Goal: Check status: Check status

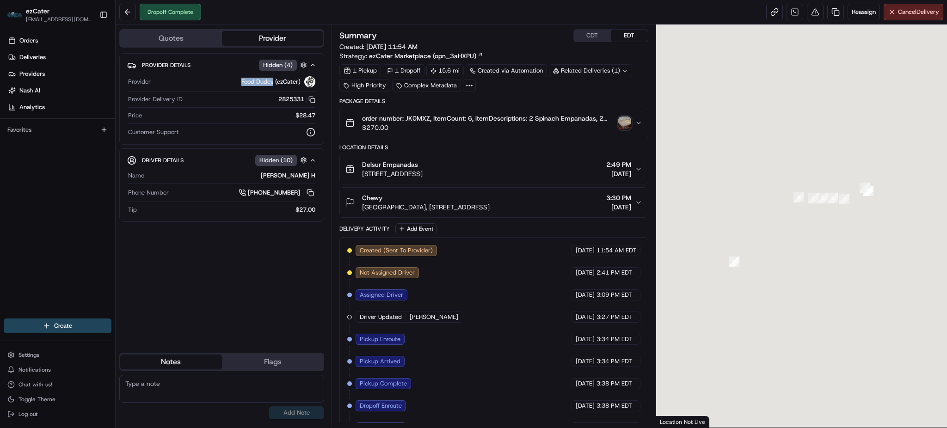
drag, startPoint x: 274, startPoint y: 81, endPoint x: 241, endPoint y: 84, distance: 33.4
click at [241, 84] on div "Food Dudes (ezCater)" at bounding box center [234, 81] width 161 height 11
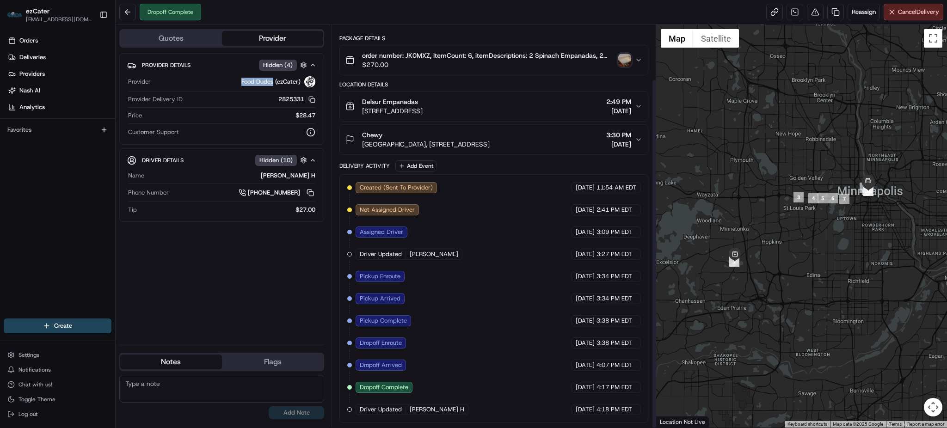
scroll to position [63, 0]
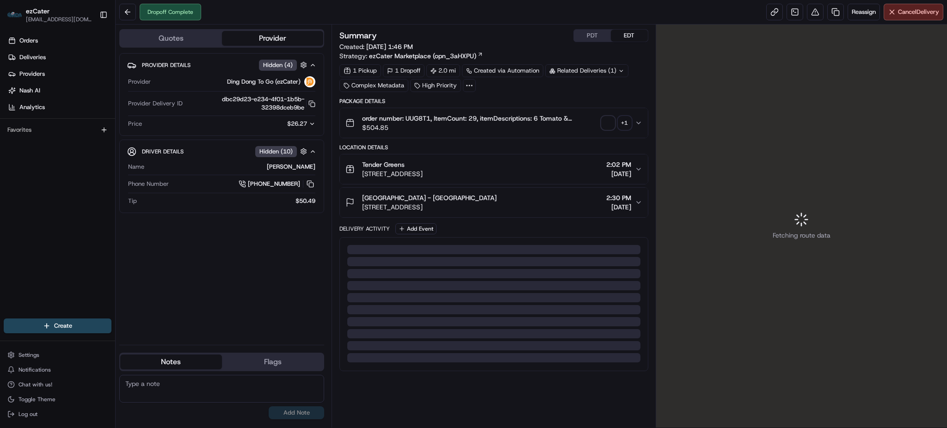
drag, startPoint x: 272, startPoint y: 80, endPoint x: 228, endPoint y: 83, distance: 45.0
click at [229, 82] on span "Ding Dong To Go (ezCater)" at bounding box center [264, 82] width 74 height 8
click at [224, 81] on div "Ding Dong To Go (ezCater)" at bounding box center [234, 81] width 161 height 11
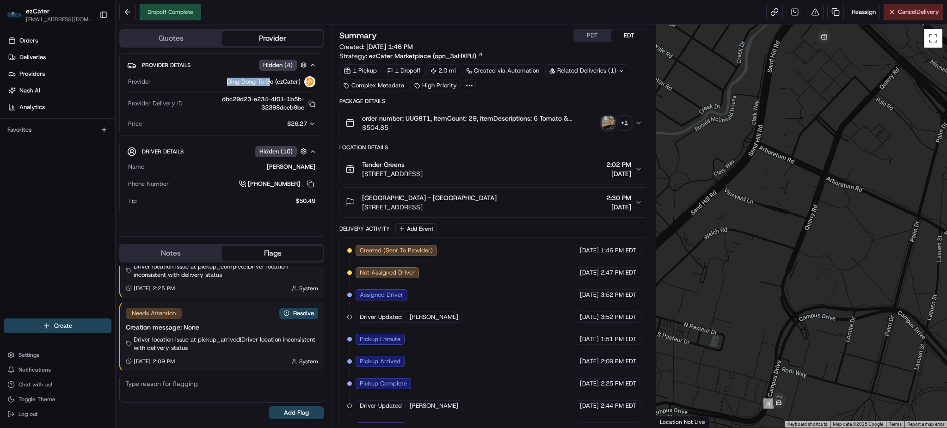
drag, startPoint x: 240, startPoint y: 80, endPoint x: 282, endPoint y: 5, distance: 85.7
click at [274, 79] on div "Ding Dong To Go (ezCater)" at bounding box center [234, 81] width 161 height 11
copy span "Ding Dong To G"
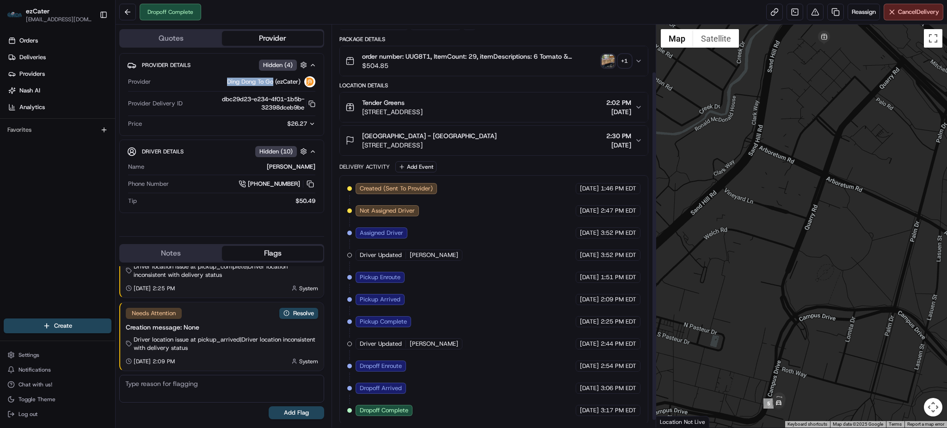
scroll to position [63, 0]
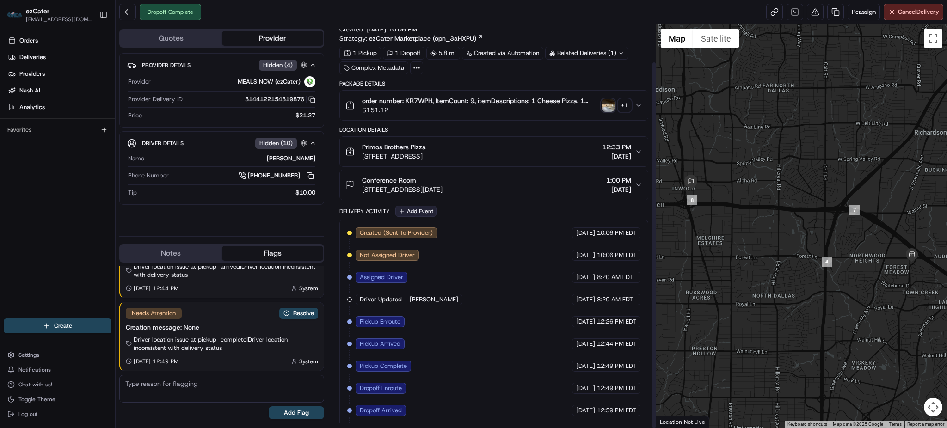
scroll to position [41, 0]
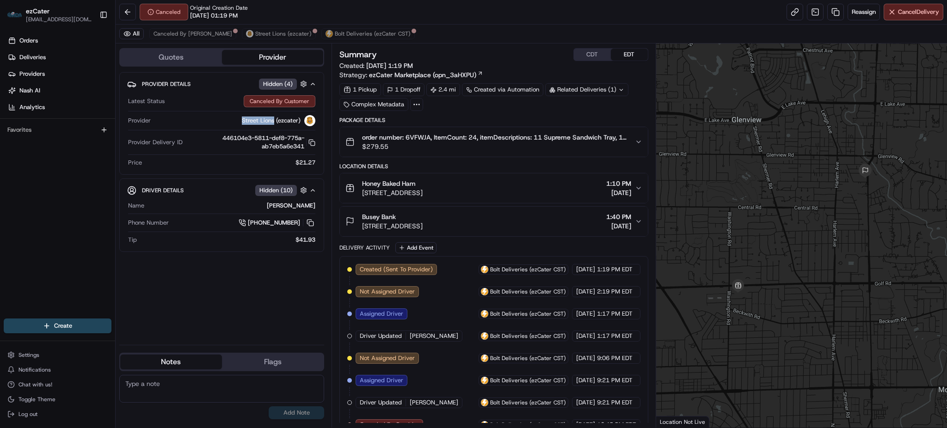
drag, startPoint x: 275, startPoint y: 120, endPoint x: 241, endPoint y: 121, distance: 33.3
click at [242, 121] on span "Street Lions (ezcater)" at bounding box center [271, 121] width 59 height 8
copy span "Street Lions"
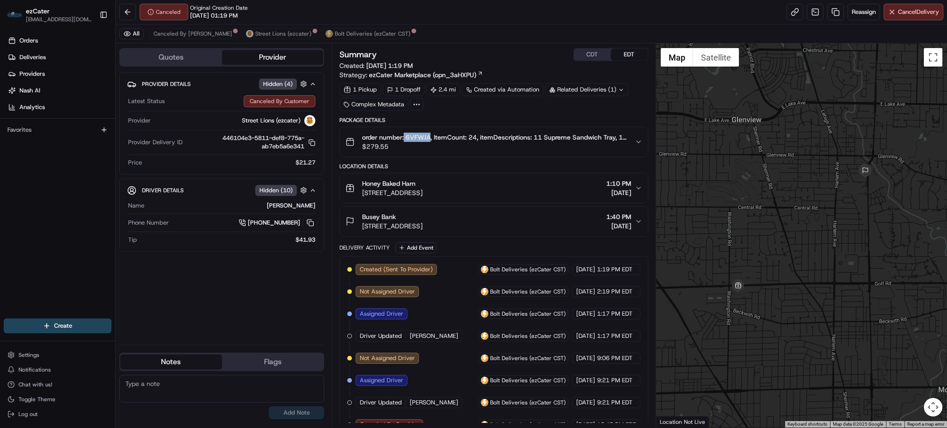
drag, startPoint x: 431, startPoint y: 137, endPoint x: 420, endPoint y: 159, distance: 24.2
click at [405, 139] on span "order number: 6VFWJA, ItemCount: 24, itemDescriptions: 11 Supreme Sandwich Tray…" at bounding box center [494, 137] width 265 height 9
copy span "6VFWJA"
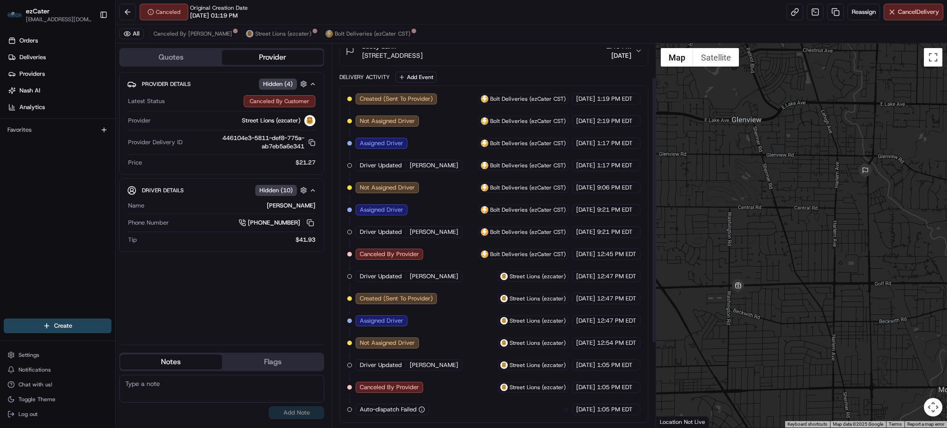
scroll to position [62, 0]
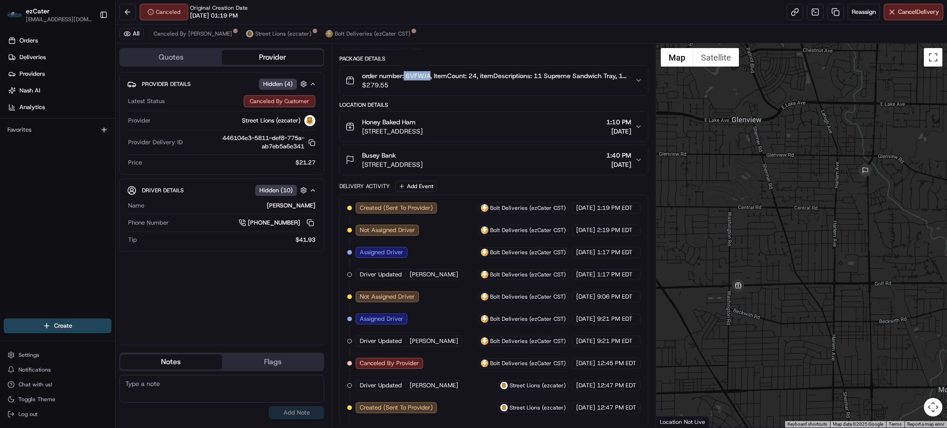
copy span "6VFWJA"
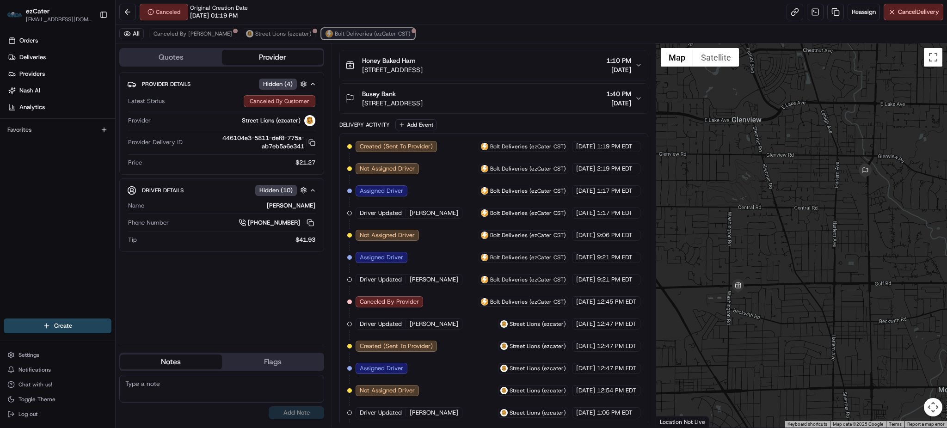
click at [335, 37] on span "Bolt Deliveries (ezCater CST)" at bounding box center [373, 33] width 76 height 7
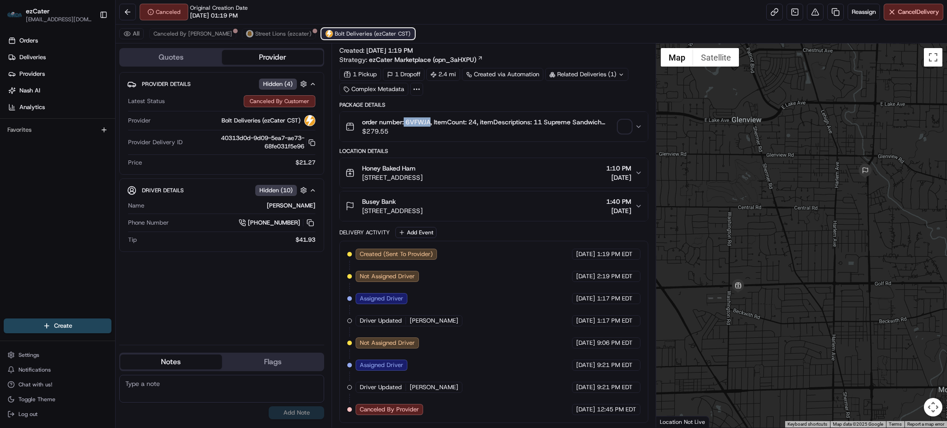
scroll to position [16, 0]
click at [257, 35] on span "Street Lions (ezcater)" at bounding box center [283, 33] width 56 height 7
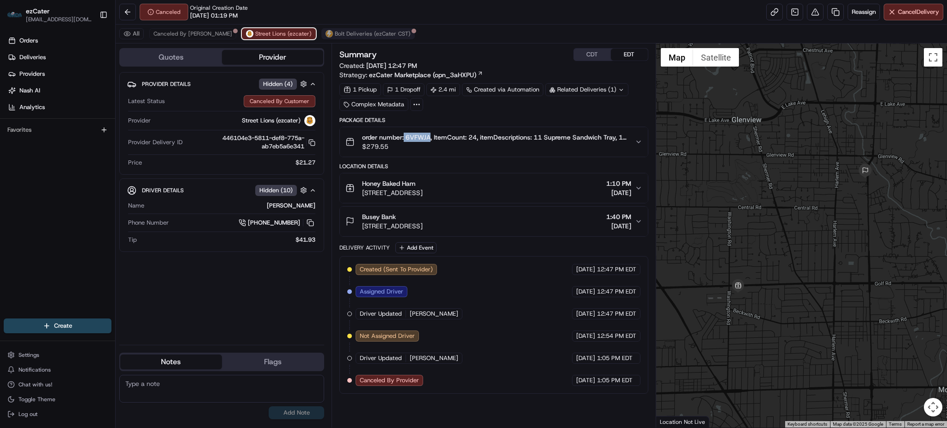
scroll to position [0, 0]
click at [335, 34] on span "Bolt Deliveries (ezCater CST)" at bounding box center [373, 33] width 76 height 7
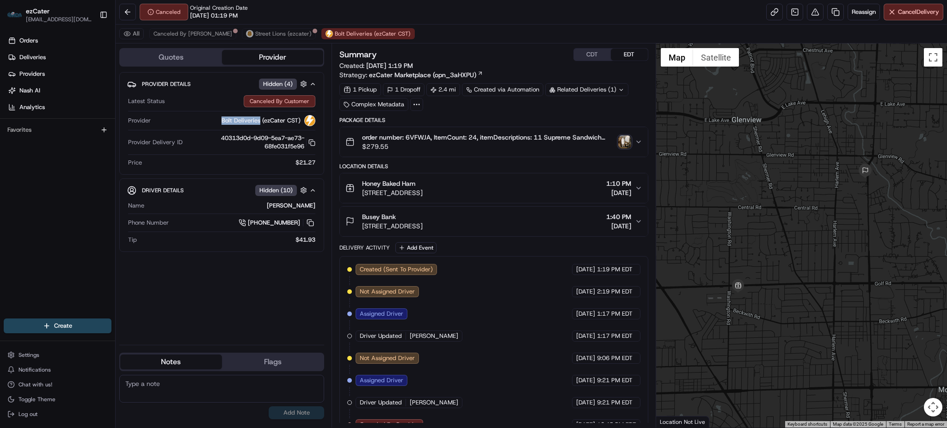
drag, startPoint x: 220, startPoint y: 119, endPoint x: 260, endPoint y: 120, distance: 40.3
click at [260, 120] on div "Bolt Deliveries (ezCater CST)" at bounding box center [234, 120] width 161 height 11
copy span "Bolt Deliveries"
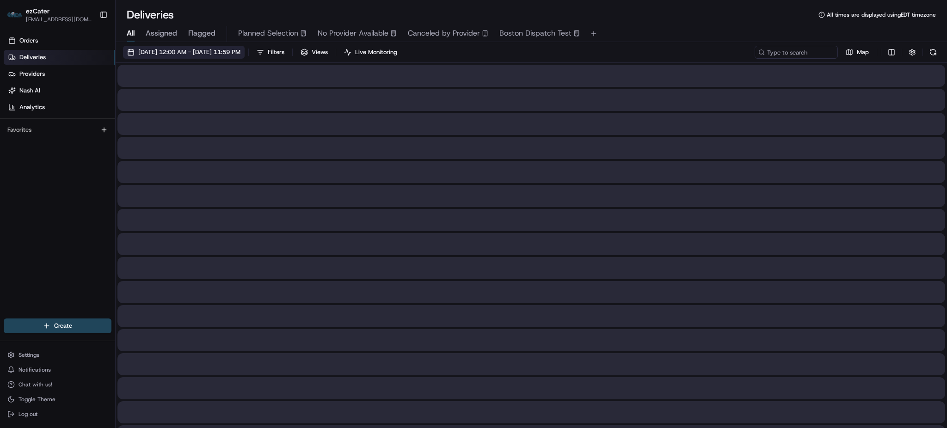
click at [224, 51] on span "[DATE] 12:00 AM - [DATE] 11:59 PM" at bounding box center [189, 52] width 102 height 8
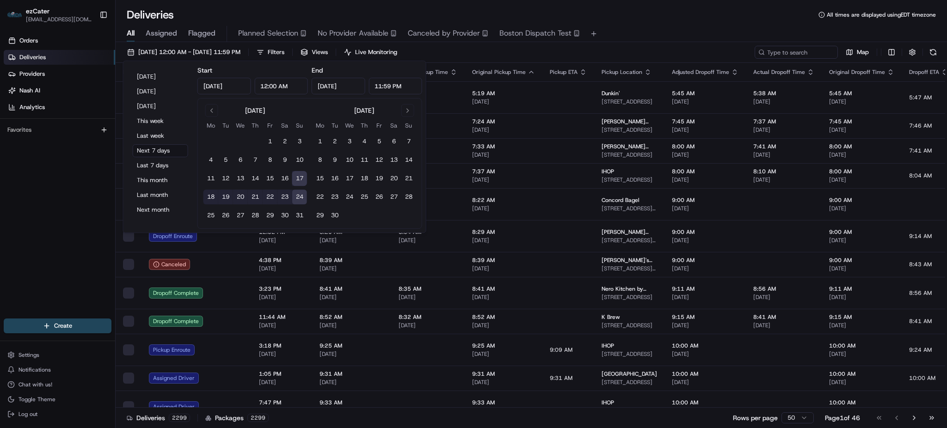
type input "Aug 17, 2025"
type input "12:00 AM"
type input "Aug 24, 2025"
type input "11:59 PM"
click at [273, 140] on button "1" at bounding box center [270, 141] width 15 height 15
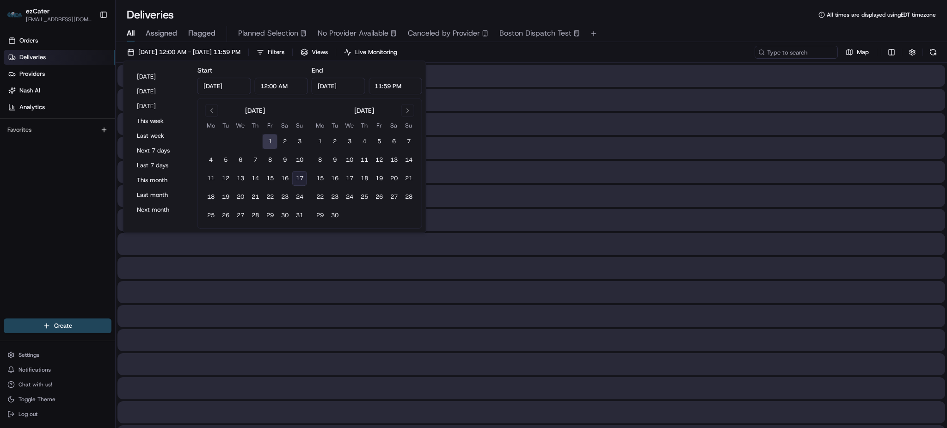
type input "Aug 1, 2025"
click at [300, 177] on button "17" at bounding box center [299, 178] width 15 height 15
type input "Aug 17, 2025"
click at [499, 61] on div "08/01/2025 12:00 AM - 08/17/2025 11:59 PM Filters Views Live Monitoring Map" at bounding box center [532, 54] width 832 height 17
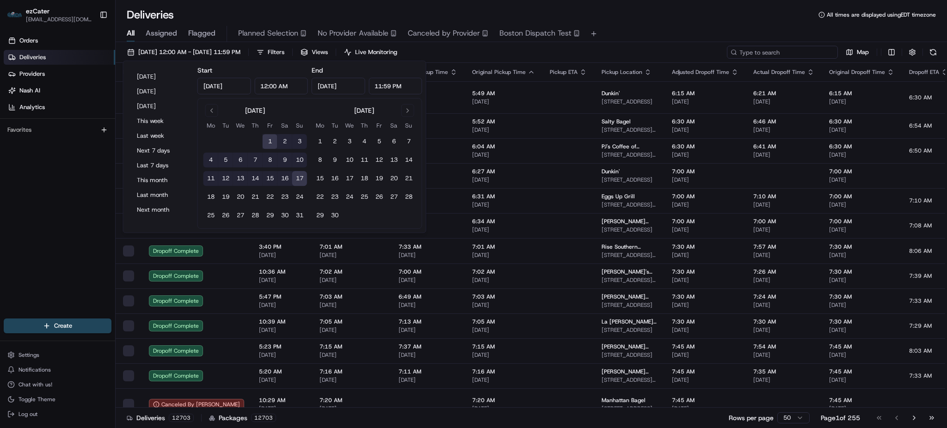
click at [801, 49] on input at bounding box center [782, 52] width 111 height 13
paste input "R68MRY"
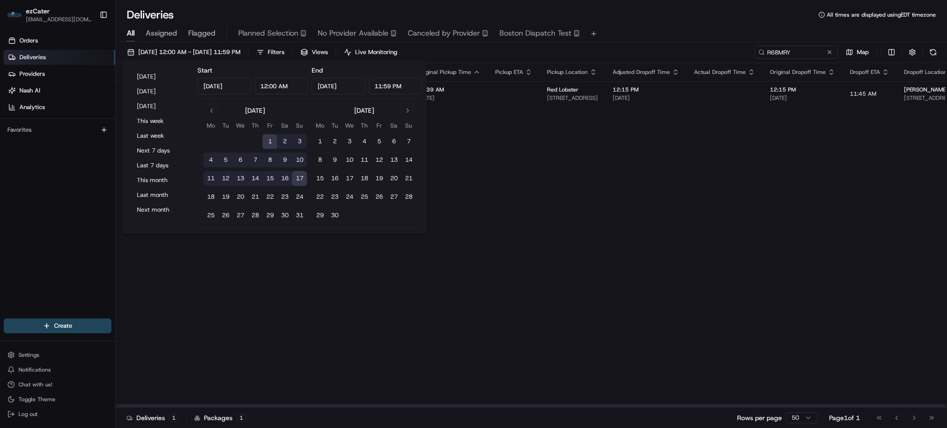
click at [490, 97] on td at bounding box center [514, 93] width 52 height 25
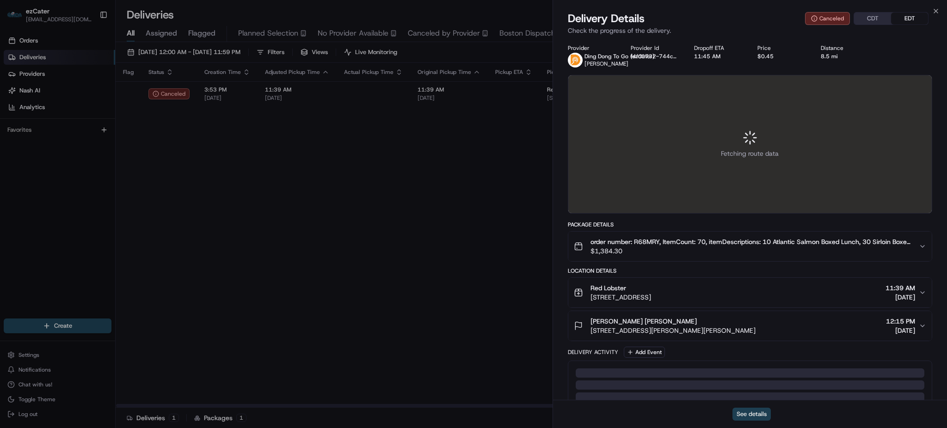
click at [745, 415] on button "See details" at bounding box center [752, 414] width 38 height 13
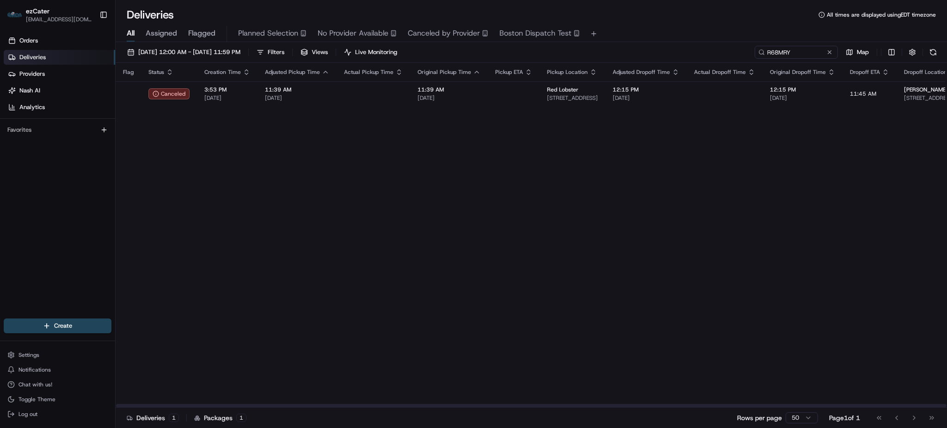
click at [441, 218] on div "Flag Status Creation Time Adjusted Pickup Time Actual Pickup Time Original Pick…" at bounding box center [695, 235] width 1158 height 345
drag, startPoint x: 779, startPoint y: 52, endPoint x: 554, endPoint y: 54, distance: 224.4
click at [559, 54] on div "08/01/2025 12:00 AM - 08/17/2025 11:59 PM Filters Views Live Monitoring R68MRY …" at bounding box center [532, 54] width 832 height 17
paste input "UK6M9W"
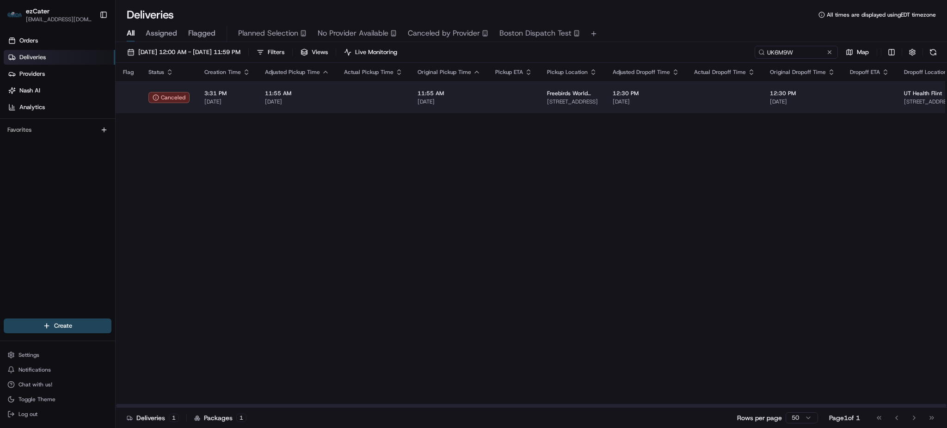
click at [480, 110] on td "11:55 AM 08/11/2025" at bounding box center [449, 97] width 78 height 32
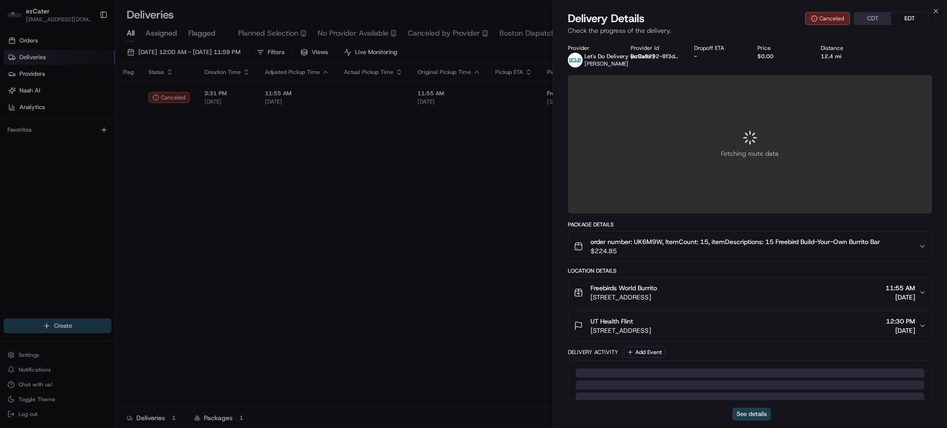
click at [743, 413] on button "See details" at bounding box center [752, 414] width 38 height 13
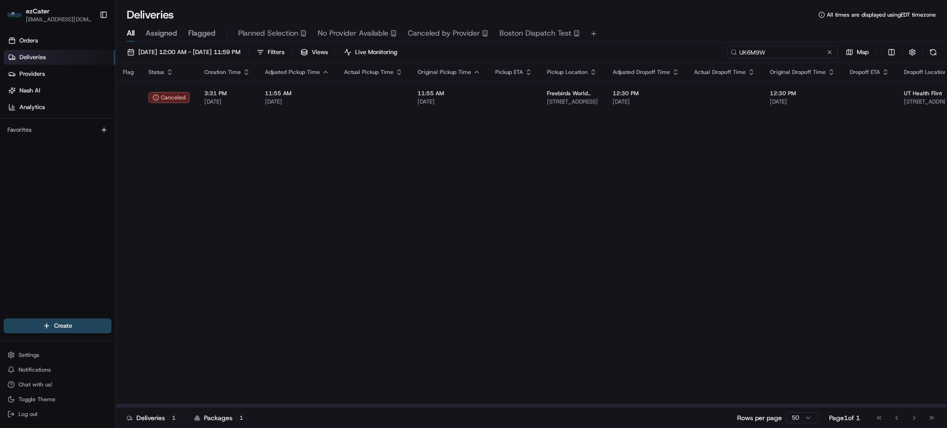
drag, startPoint x: 808, startPoint y: 49, endPoint x: 488, endPoint y: 49, distance: 320.6
click at [525, 49] on div "08/01/2025 12:00 AM - 08/17/2025 11:59 PM Filters Views Live Monitoring UK6M9W …" at bounding box center [532, 54] width 832 height 17
paste input "A76HVZ"
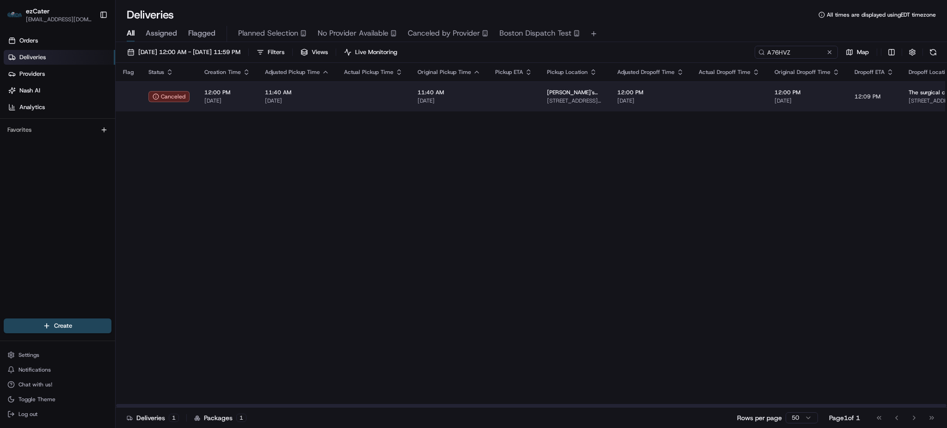
click at [482, 103] on td "11:40 AM 08/11/2025" at bounding box center [449, 96] width 78 height 30
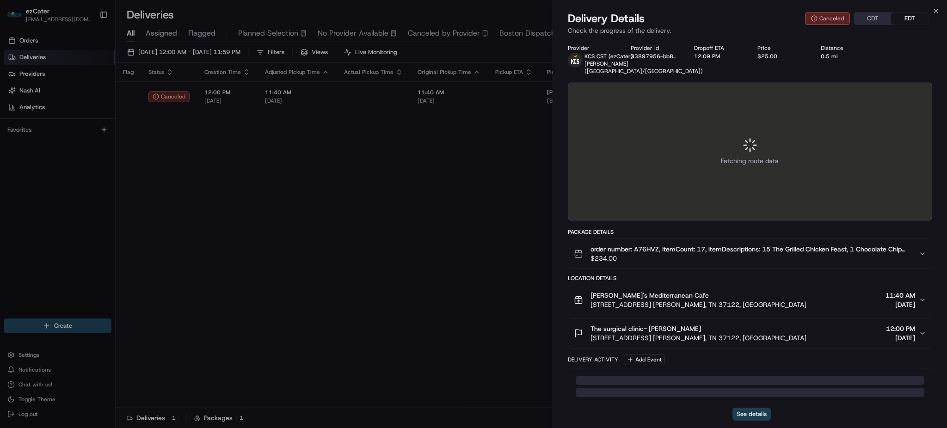
click at [740, 417] on button "See details" at bounding box center [752, 414] width 38 height 13
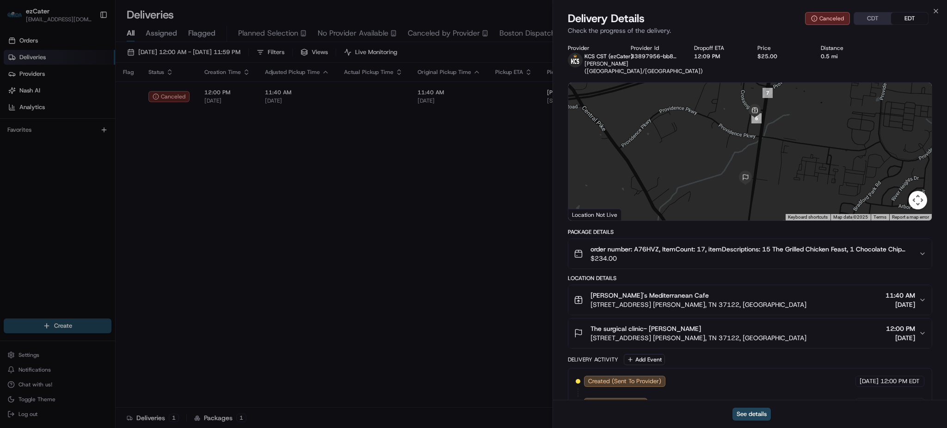
click at [503, 163] on div "Flag Status Creation Time Adjusted Pickup Time Actual Pickup Time Original Pick…" at bounding box center [723, 235] width 1214 height 345
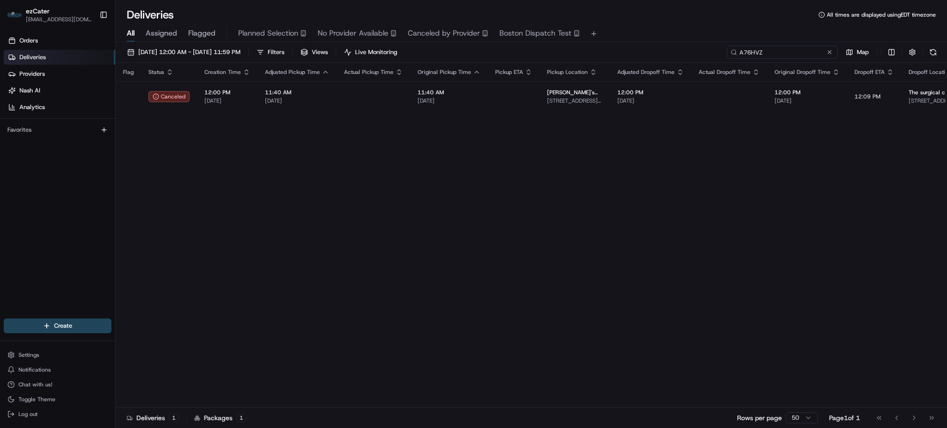
drag, startPoint x: 807, startPoint y: 50, endPoint x: 645, endPoint y: 53, distance: 161.5
click at [647, 52] on div "08/01/2025 12:00 AM - 08/17/2025 11:59 PM Filters Views Live Monitoring A76HVZ …" at bounding box center [532, 54] width 832 height 17
paste input "W2P-FYE"
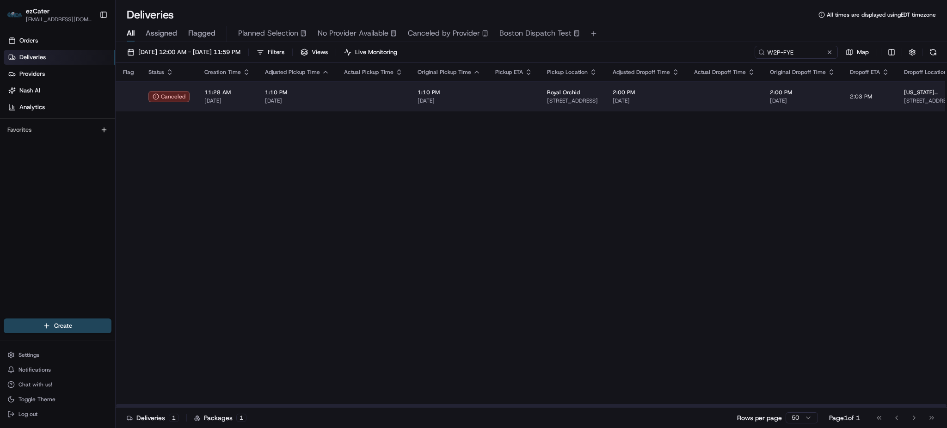
click at [459, 92] on span "1:10 PM" at bounding box center [449, 92] width 63 height 7
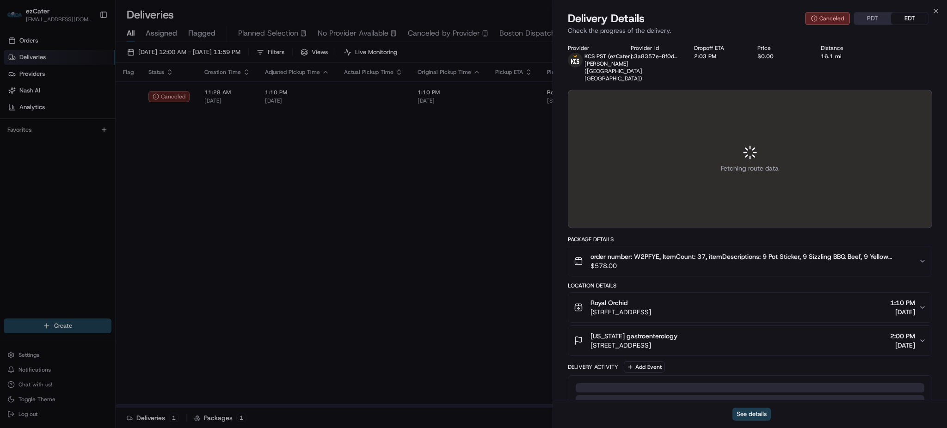
click at [749, 419] on button "See details" at bounding box center [752, 414] width 38 height 13
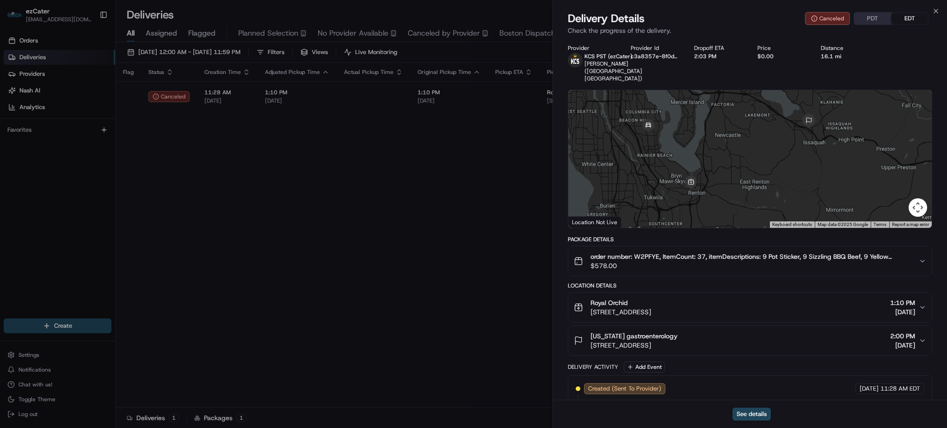
click at [358, 205] on div "Flag Status Creation Time Adjusted Pickup Time Actual Pickup Time Original Pick…" at bounding box center [688, 235] width 1145 height 345
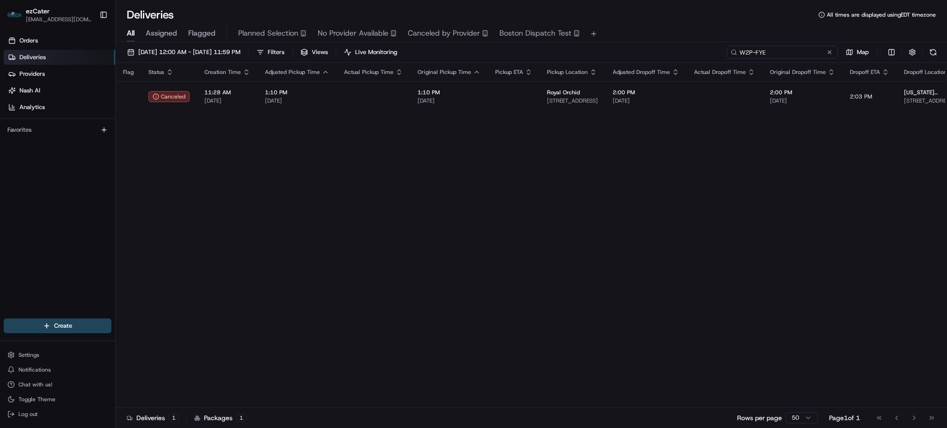
drag, startPoint x: 804, startPoint y: 51, endPoint x: 601, endPoint y: 51, distance: 203.5
click at [625, 52] on div "08/01/2025 12:00 AM - 08/17/2025 11:59 PM Filters Views Live Monitoring W2P-FYE…" at bounding box center [532, 54] width 832 height 17
paste input "C2VUT"
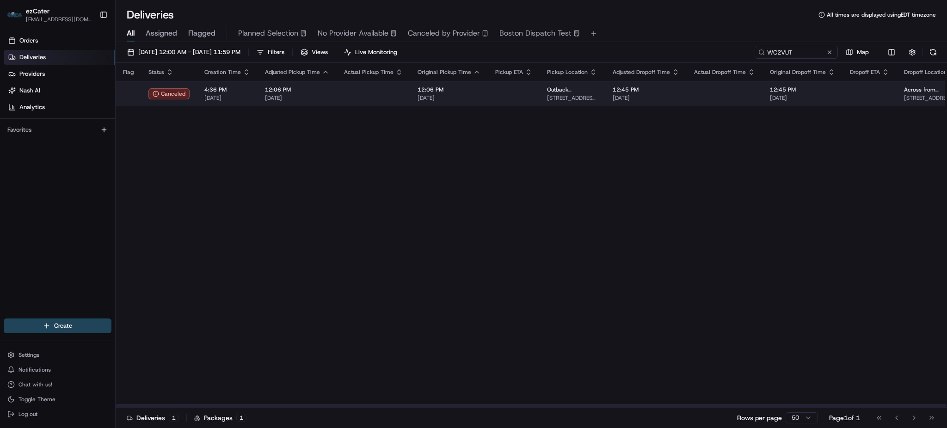
click at [496, 99] on td at bounding box center [514, 93] width 52 height 25
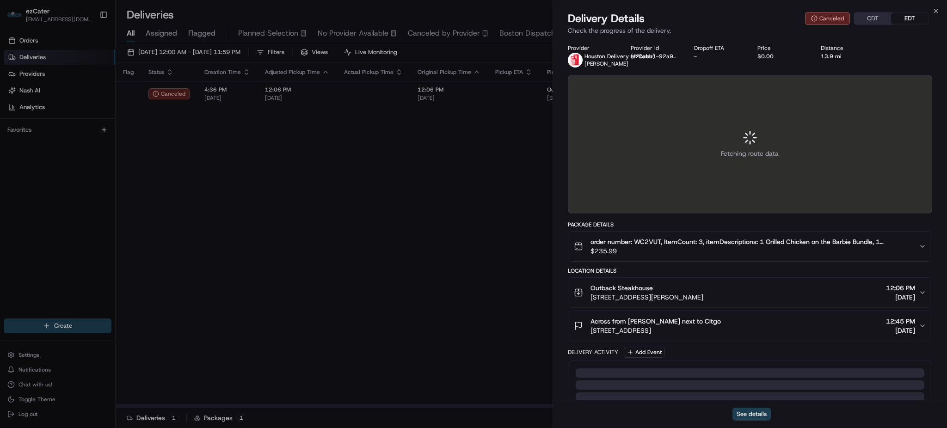
click at [752, 415] on button "See details" at bounding box center [752, 414] width 38 height 13
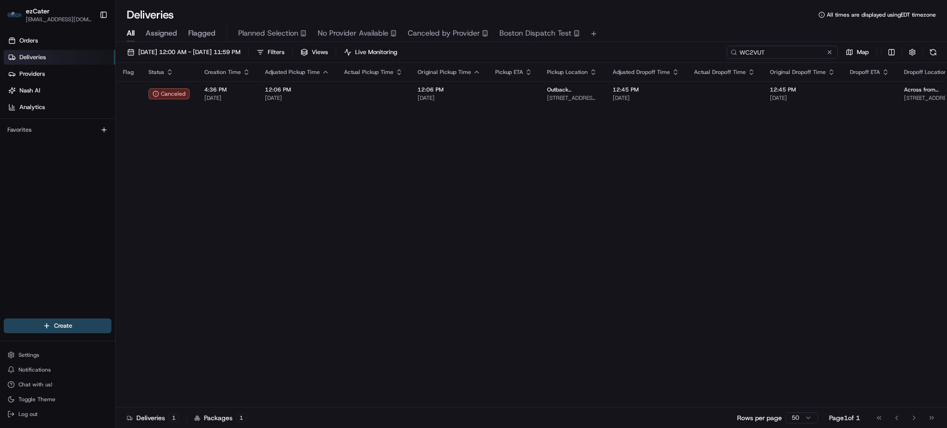
drag, startPoint x: 756, startPoint y: 50, endPoint x: 494, endPoint y: 41, distance: 261.5
click at [528, 50] on div "08/01/2025 12:00 AM - 08/17/2025 11:59 PM Filters Views Live Monitoring WC2VUT …" at bounding box center [532, 54] width 832 height 17
paste input "A5Q6P1"
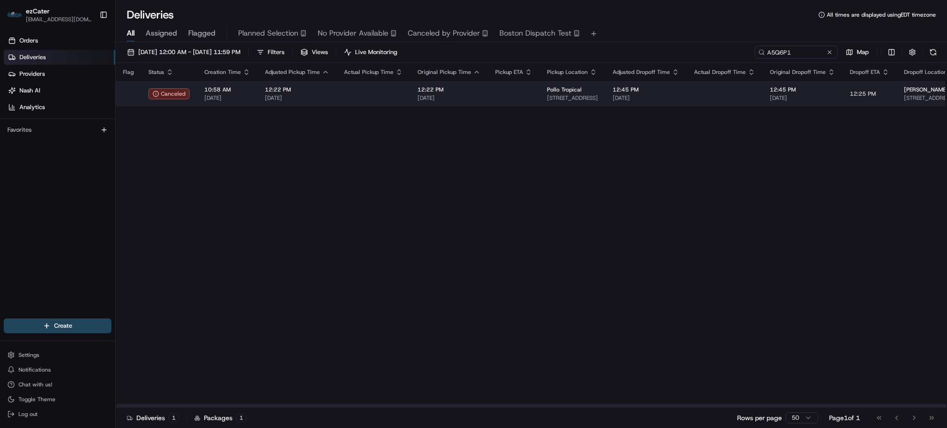
click at [389, 99] on td at bounding box center [374, 93] width 74 height 25
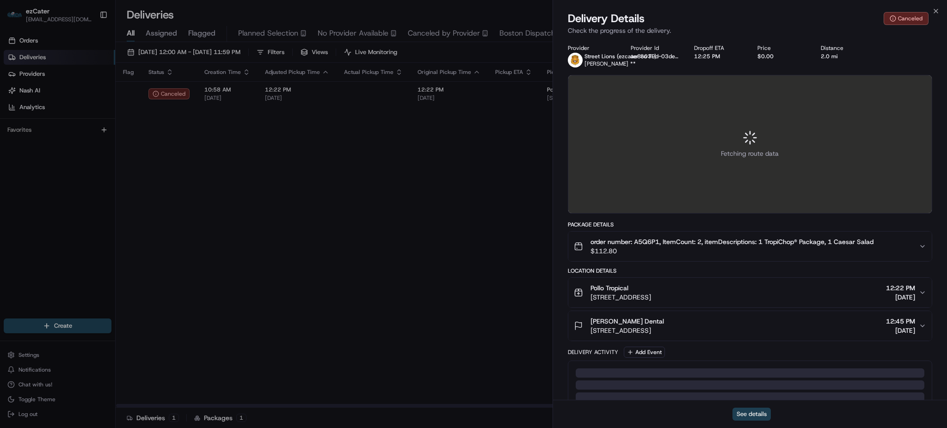
click at [759, 418] on button "See details" at bounding box center [752, 414] width 38 height 13
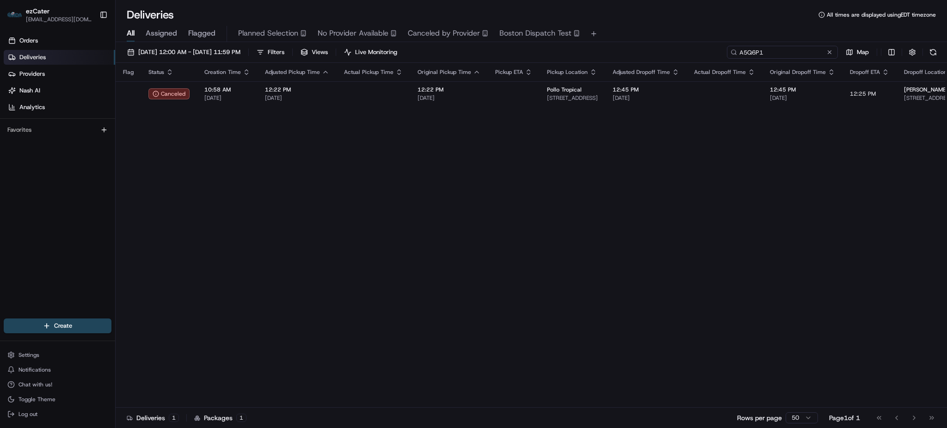
drag, startPoint x: 793, startPoint y: 50, endPoint x: 448, endPoint y: 40, distance: 345.2
click at [512, 56] on div "08/01/2025 12:00 AM - 08/17/2025 11:59 PM Filters Views Live Monitoring A5Q6P1 …" at bounding box center [532, 54] width 832 height 17
paste input "52WF2H"
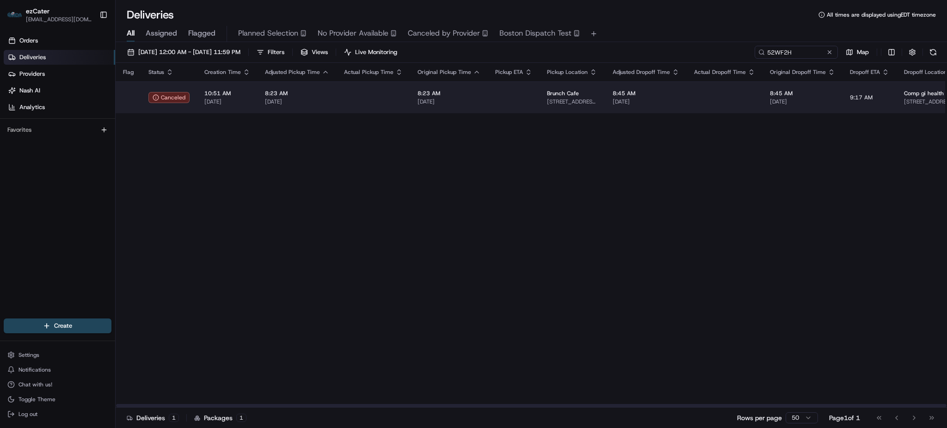
click at [343, 101] on td at bounding box center [374, 97] width 74 height 32
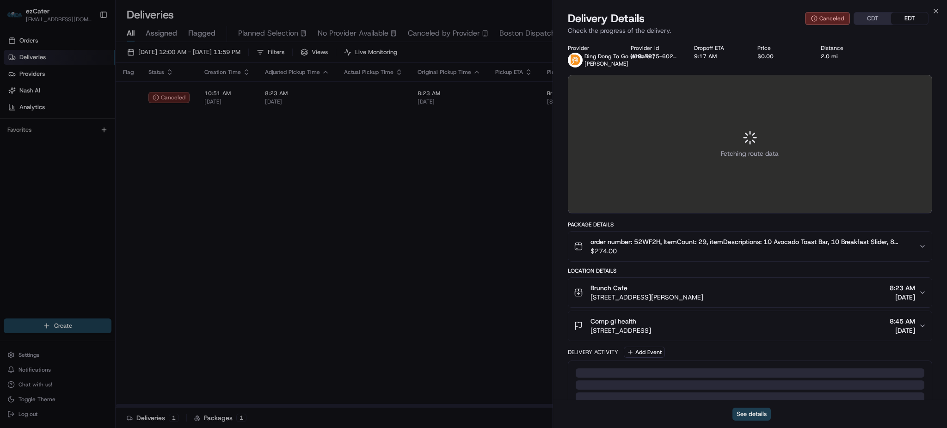
click at [748, 414] on button "See details" at bounding box center [752, 414] width 38 height 13
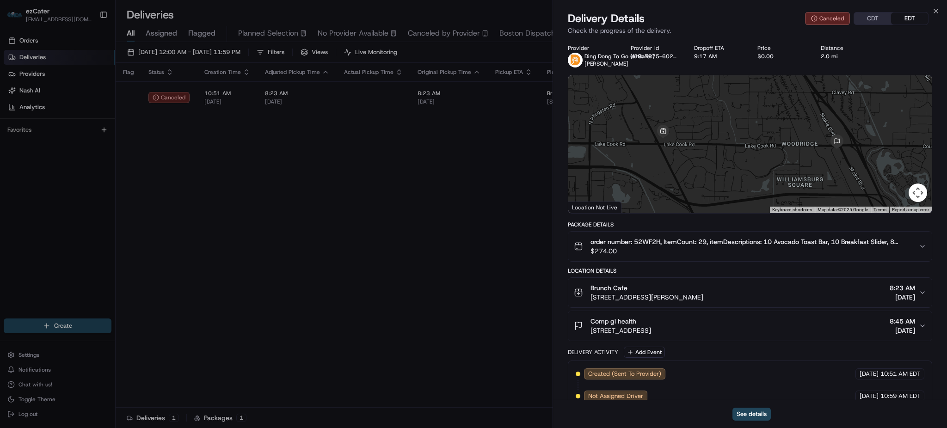
click at [389, 216] on div "Flag Status Creation Time Adjusted Pickup Time Actual Pickup Time Original Pick…" at bounding box center [695, 235] width 1158 height 345
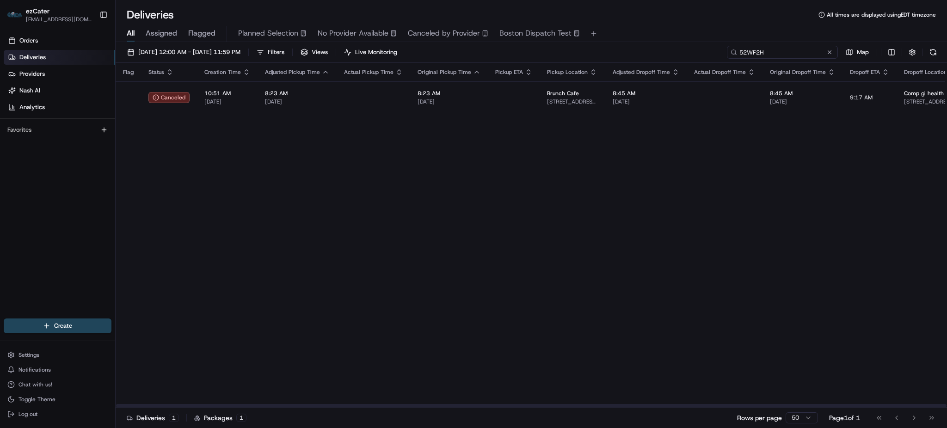
drag, startPoint x: 801, startPoint y: 52, endPoint x: 494, endPoint y: 58, distance: 306.7
click at [514, 58] on div "08/01/2025 12:00 AM - 08/17/2025 11:59 PM Filters Views Live Monitoring 52WF2H …" at bounding box center [532, 54] width 832 height 17
paste input "RFP95T"
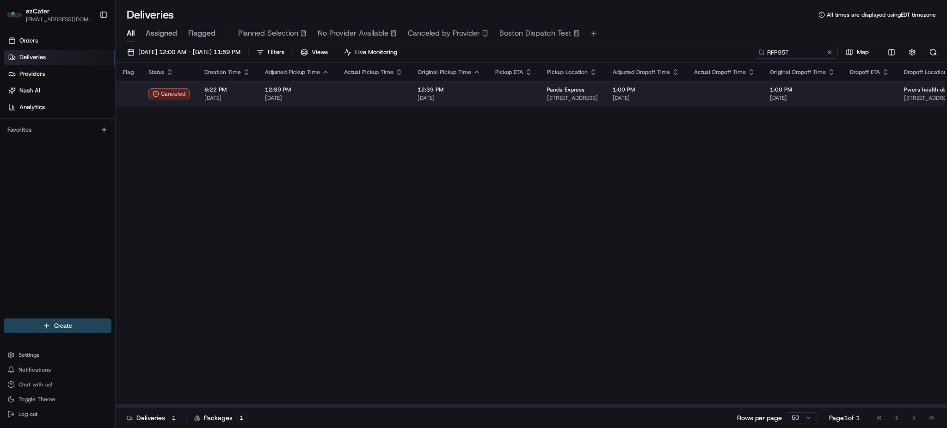
click at [479, 99] on td "12:39 PM 08/13/2025" at bounding box center [449, 93] width 78 height 25
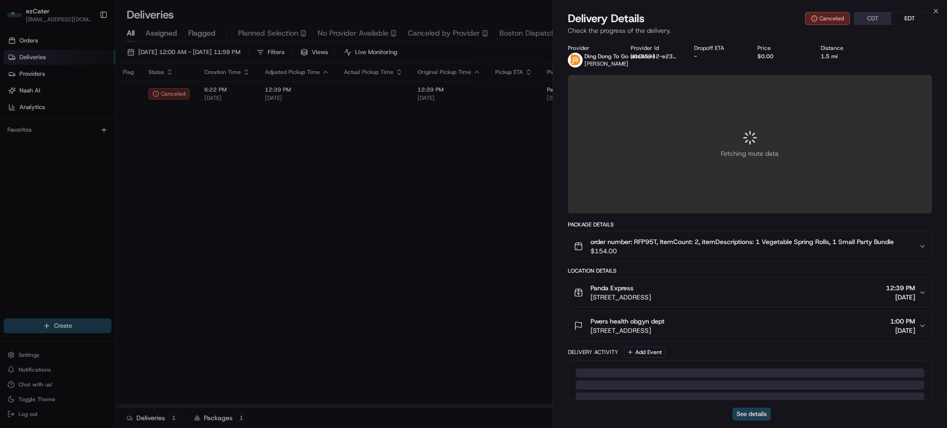
click at [751, 414] on button "See details" at bounding box center [752, 414] width 38 height 13
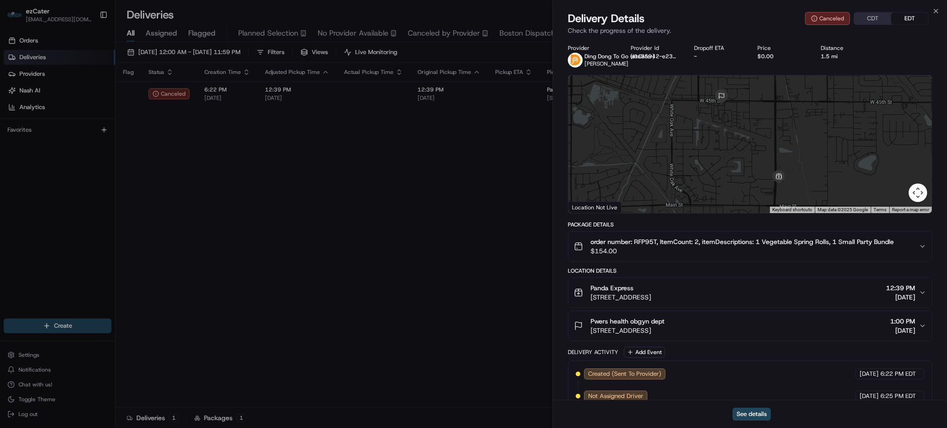
click at [368, 155] on div "Flag Status Creation Time Adjusted Pickup Time Actual Pickup Time Original Pick…" at bounding box center [695, 235] width 1158 height 345
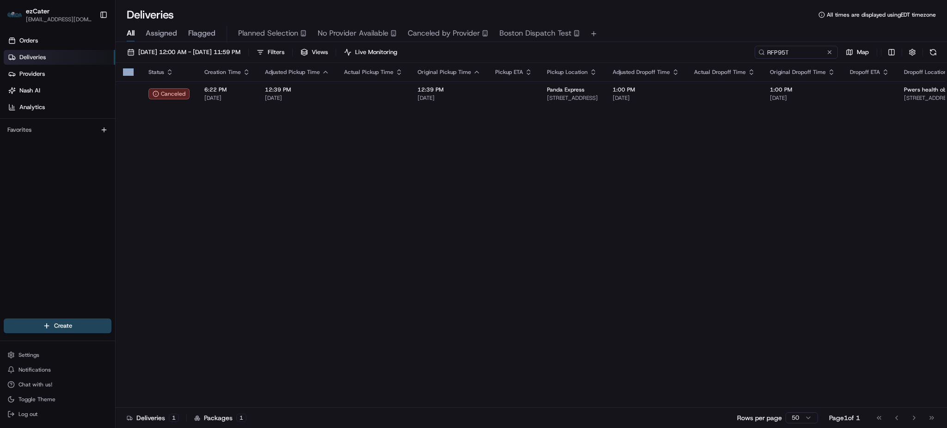
click at [368, 155] on div "Flag Status Creation Time Adjusted Pickup Time Actual Pickup Time Original Pick…" at bounding box center [695, 235] width 1158 height 345
drag, startPoint x: 792, startPoint y: 46, endPoint x: 486, endPoint y: 49, distance: 305.8
click at [544, 50] on div "08/01/2025 12:00 AM - 08/17/2025 11:59 PM Filters Views Live Monitoring RFP95T …" at bounding box center [532, 54] width 832 height 17
paste input "4R88H4"
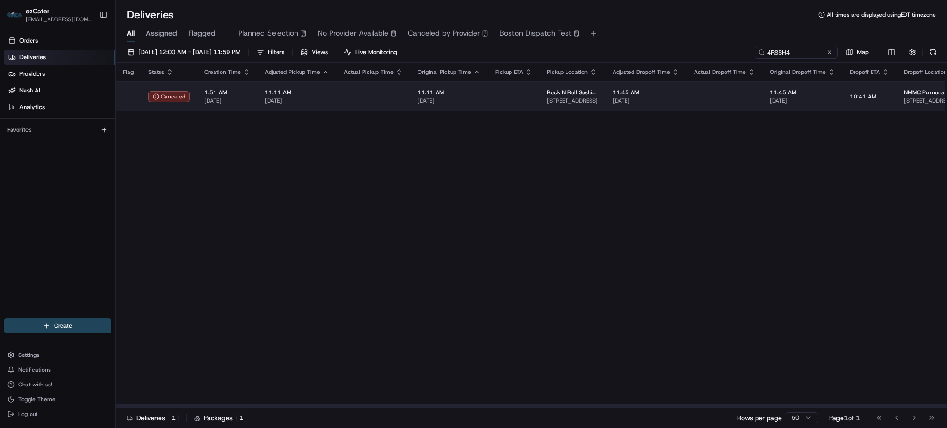
click at [481, 84] on td "11:11 AM 08/14/2025" at bounding box center [449, 96] width 78 height 30
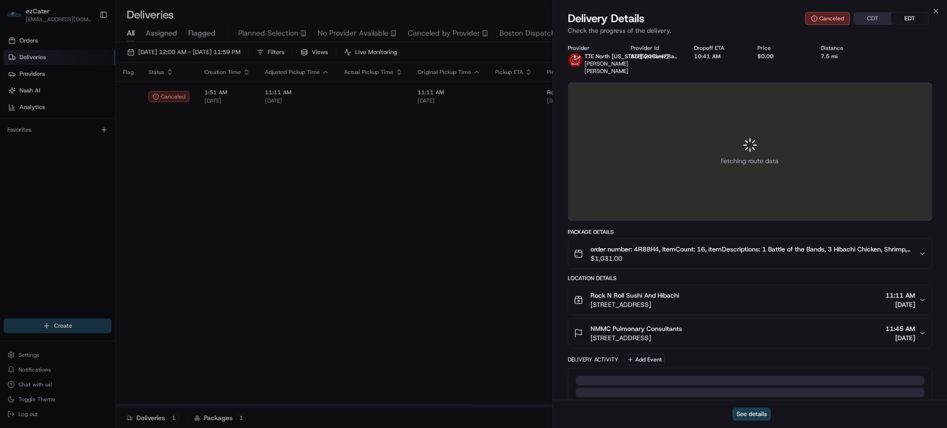
click at [752, 411] on button "See details" at bounding box center [752, 414] width 38 height 13
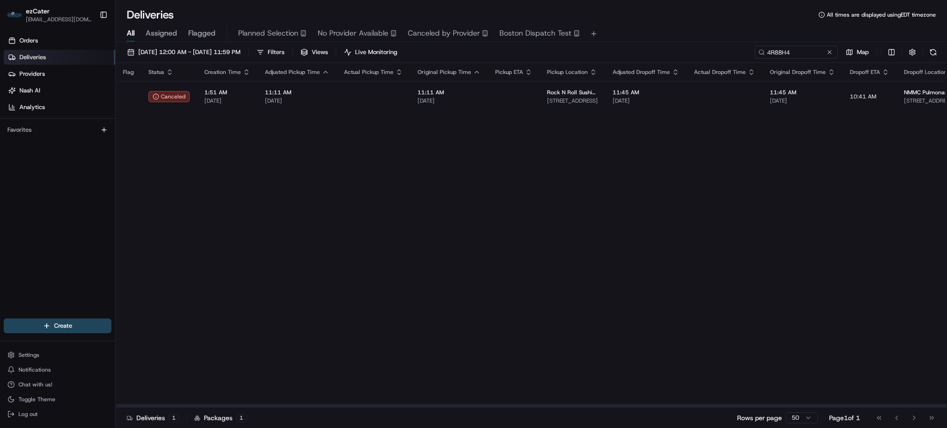
click at [415, 182] on div "Flag Status Creation Time Adjusted Pickup Time Actual Pickup Time Original Pick…" at bounding box center [702, 235] width 1172 height 345
drag, startPoint x: 802, startPoint y: 47, endPoint x: 633, endPoint y: 44, distance: 168.9
click at [636, 45] on div "08/01/2025 12:00 AM - 08/17/2025 11:59 PM Filters Views Live Monitoring 4R88H4 …" at bounding box center [532, 236] width 832 height 388
paste input "WGMKFC"
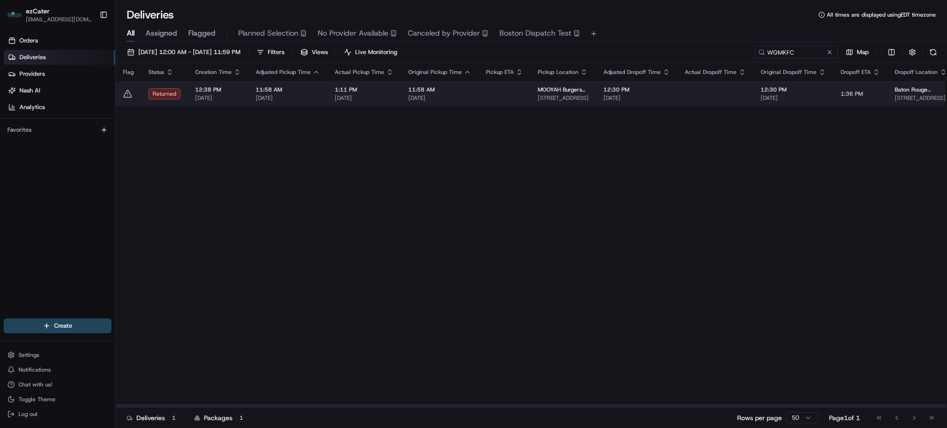
click at [489, 93] on td at bounding box center [505, 93] width 52 height 25
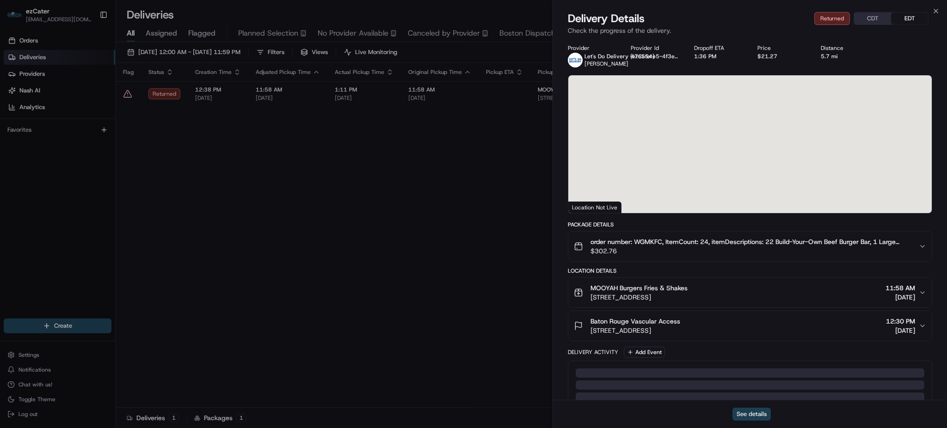
click at [759, 414] on button "See details" at bounding box center [752, 414] width 38 height 13
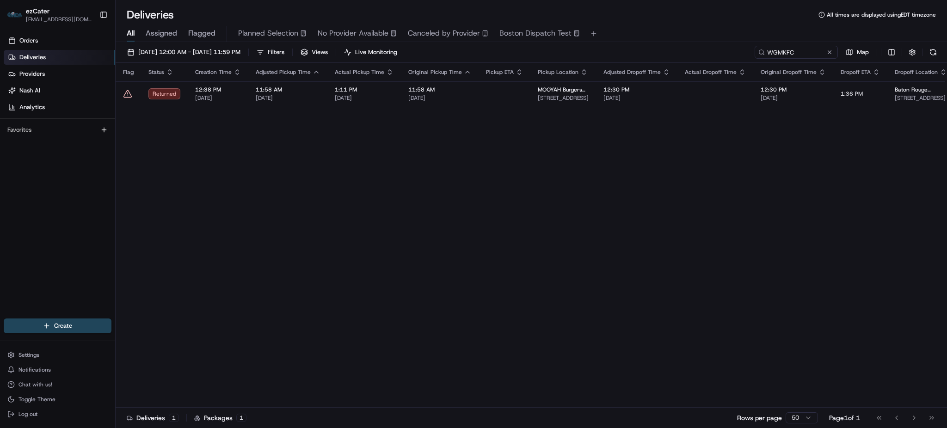
click at [355, 187] on div "Flag Status Creation Time Adjusted Pickup Time Actual Pickup Time Original Pick…" at bounding box center [690, 235] width 1149 height 345
drag, startPoint x: 807, startPoint y: 52, endPoint x: 256, endPoint y: 52, distance: 550.9
click at [293, 52] on div "08/01/2025 12:00 AM - 08/17/2025 11:59 PM Filters Views Live Monitoring WGMKFC …" at bounding box center [532, 54] width 832 height 17
paste input "792-WG"
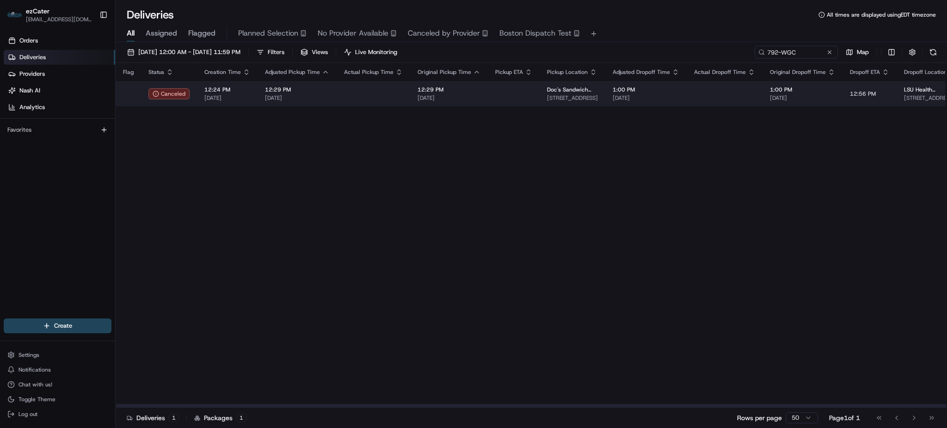
click at [381, 93] on div at bounding box center [373, 93] width 59 height 1
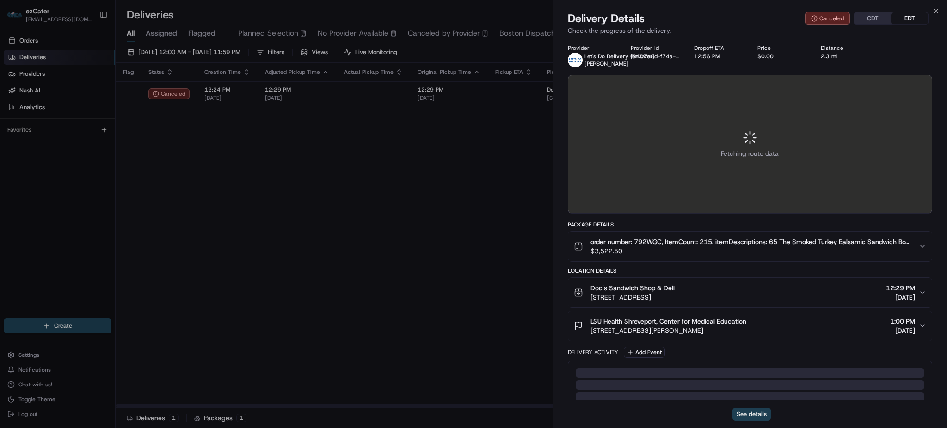
click at [743, 414] on button "See details" at bounding box center [752, 414] width 38 height 13
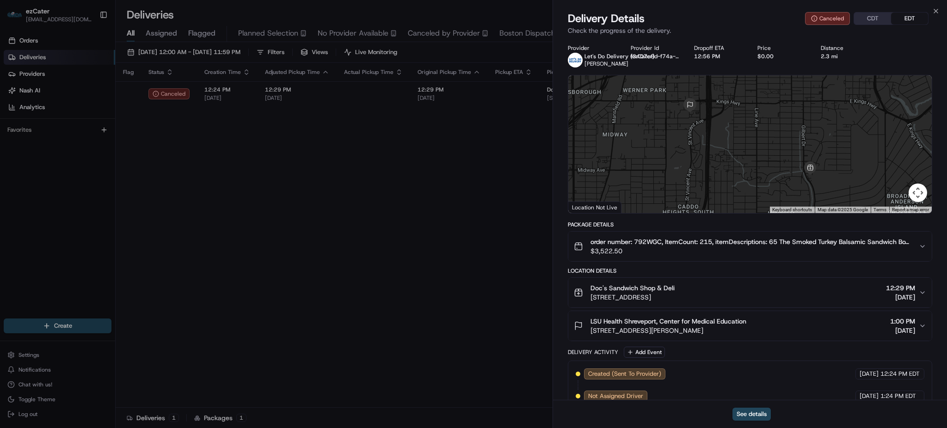
click at [350, 237] on div "Flag Status Creation Time Adjusted Pickup Time Actual Pickup Time Original Pick…" at bounding box center [695, 235] width 1158 height 345
click at [350, 236] on div "Flag Status Creation Time Adjusted Pickup Time Actual Pickup Time Original Pick…" at bounding box center [695, 235] width 1158 height 345
click at [349, 236] on div "Flag Status Creation Time Adjusted Pickup Time Actual Pickup Time Original Pick…" at bounding box center [695, 235] width 1158 height 345
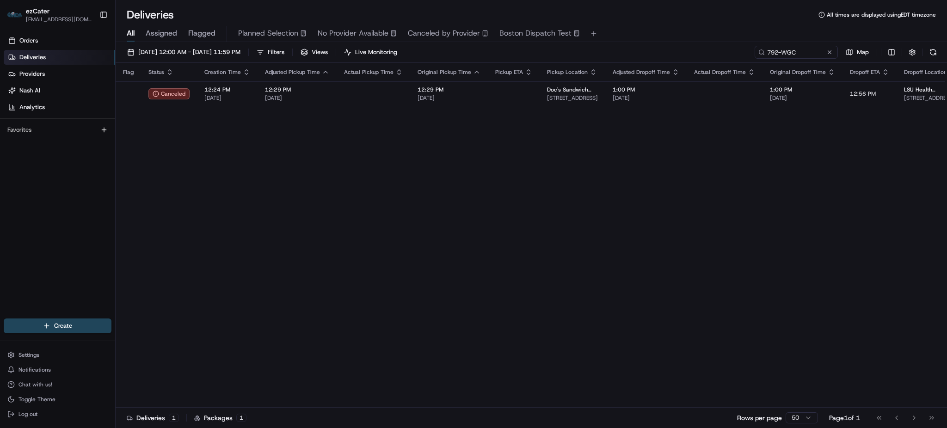
click at [349, 236] on div "Flag Status Creation Time Adjusted Pickup Time Actual Pickup Time Original Pick…" at bounding box center [695, 235] width 1158 height 345
drag, startPoint x: 807, startPoint y: 53, endPoint x: 622, endPoint y: 52, distance: 184.6
click at [622, 52] on div "08/01/2025 12:00 AM - 08/17/2025 11:59 PM Filters Views Live Monitoring 792-WGC…" at bounding box center [532, 54] width 832 height 17
paste input "VW0Y6Z"
type input "VW0Y6Z"
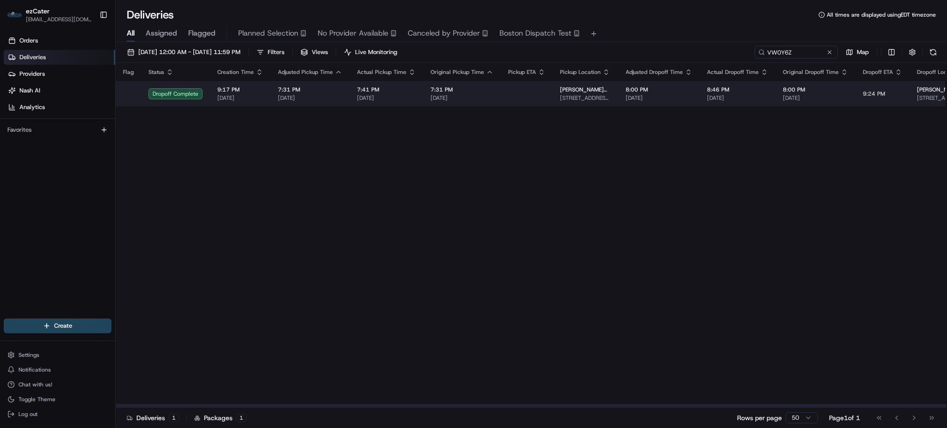
click at [410, 92] on span "7:41 PM" at bounding box center [386, 89] width 59 height 7
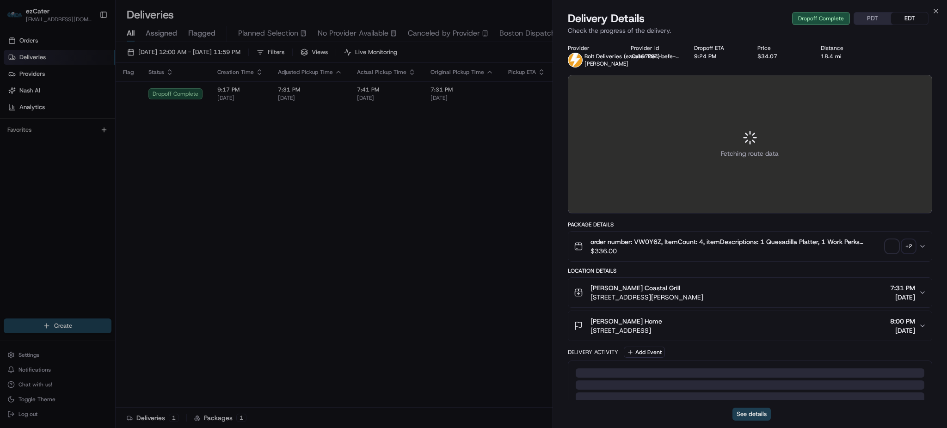
click at [746, 420] on button "See details" at bounding box center [752, 414] width 38 height 13
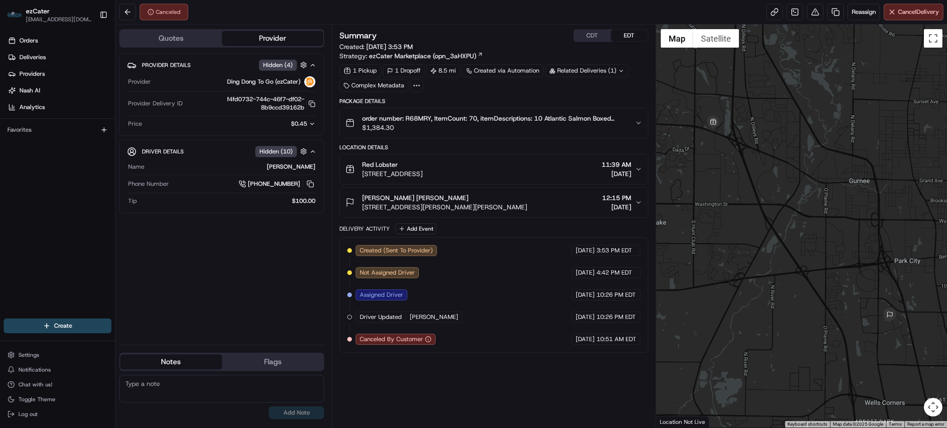
click at [310, 123] on icon "button" at bounding box center [312, 124] width 6 height 6
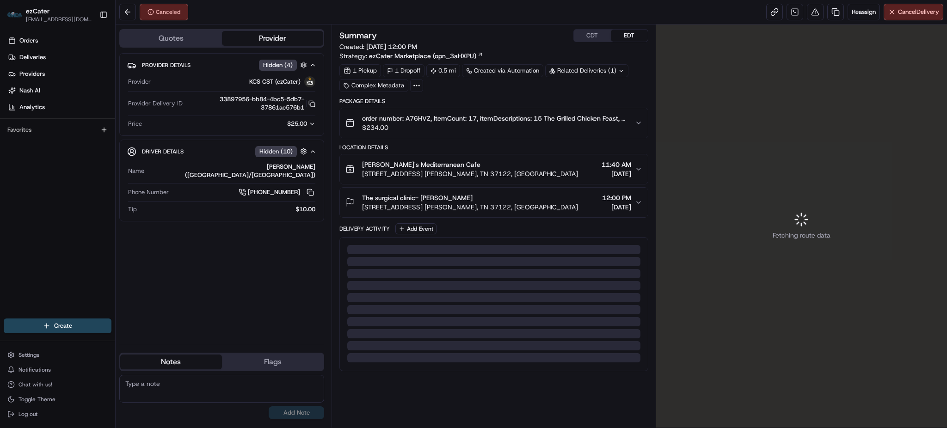
click at [313, 124] on icon "button" at bounding box center [312, 124] width 3 height 2
